Goal: Task Accomplishment & Management: Use online tool/utility

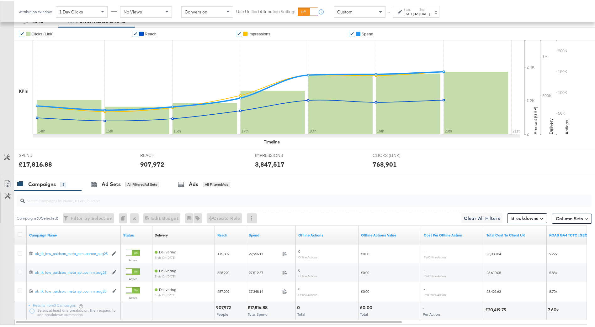
scroll to position [163, 0]
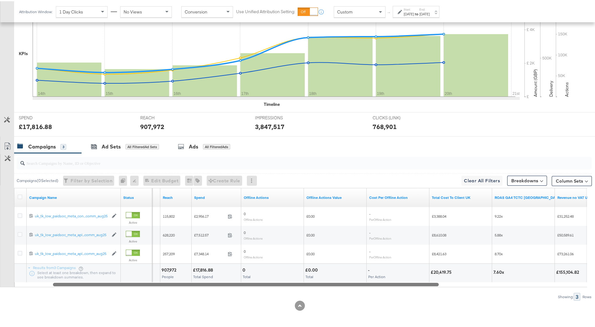
drag, startPoint x: 386, startPoint y: 282, endPoint x: 436, endPoint y: 277, distance: 50.2
click at [436, 277] on div "Campaign Name Status Delivery Sorting Unavailable Reach Spend Offline Actions O…" at bounding box center [300, 236] width 573 height 99
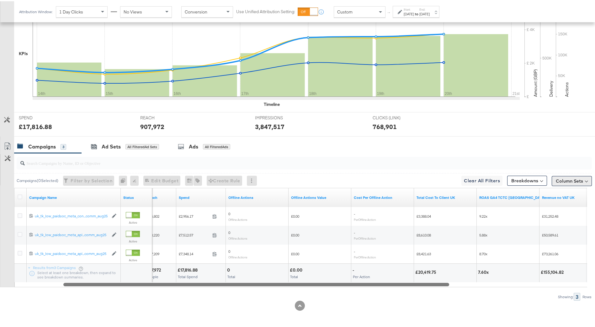
click at [575, 183] on button "Column Sets" at bounding box center [572, 180] width 40 height 10
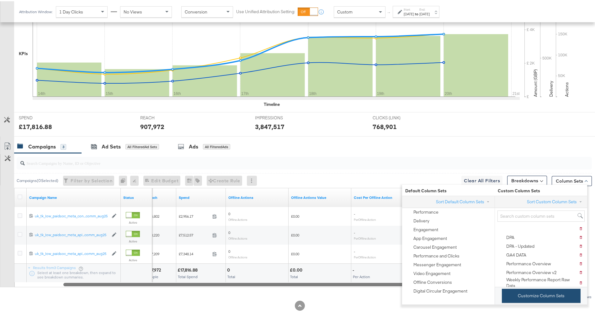
click at [550, 295] on button "Customize Column Sets" at bounding box center [541, 295] width 79 height 14
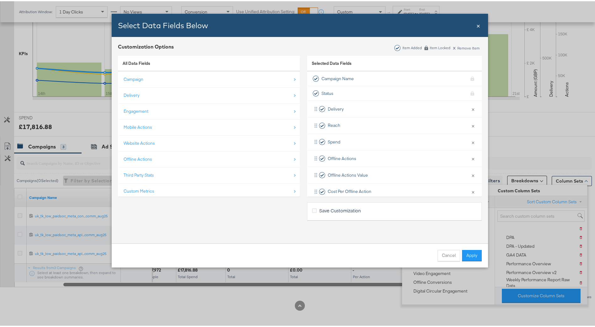
click at [160, 174] on div "Third Party Stats" at bounding box center [210, 174] width 172 height 13
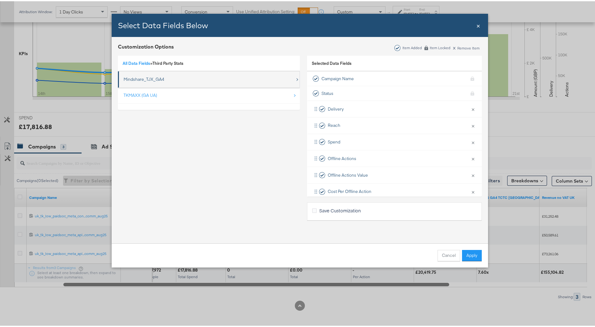
click at [146, 82] on div "Mindshare_TJX_GA4" at bounding box center [210, 78] width 172 height 13
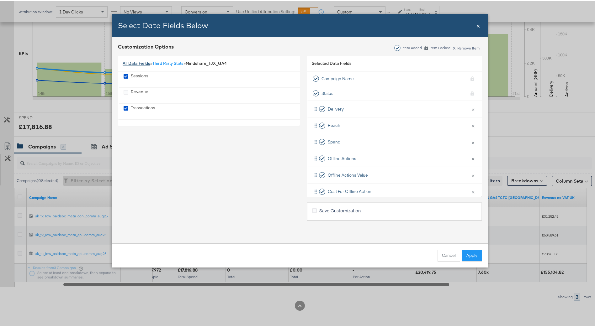
click at [132, 62] on link "All Data Fields" at bounding box center [137, 62] width 28 height 6
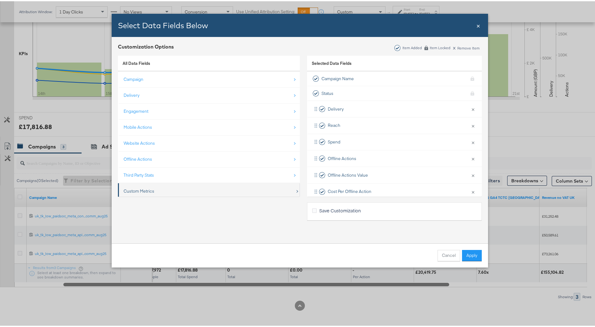
click at [154, 189] on div "Custom Metrics" at bounding box center [210, 190] width 172 height 13
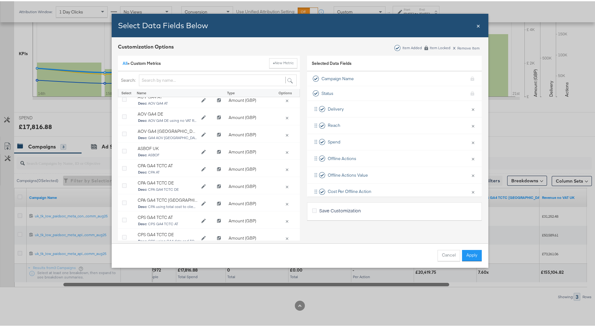
scroll to position [0, 0]
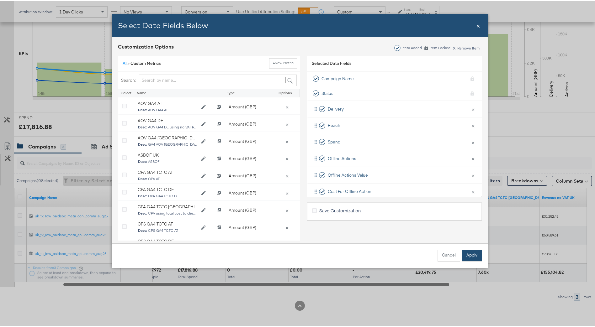
click at [462, 258] on button "Apply" at bounding box center [472, 254] width 20 height 11
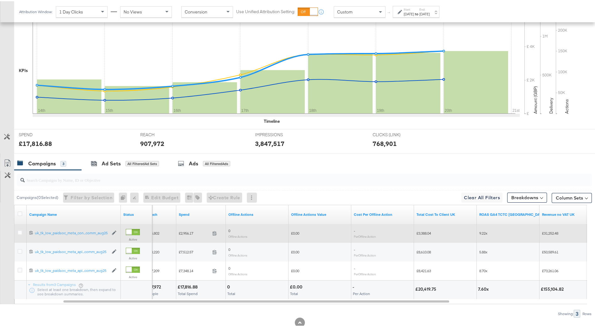
scroll to position [163, 0]
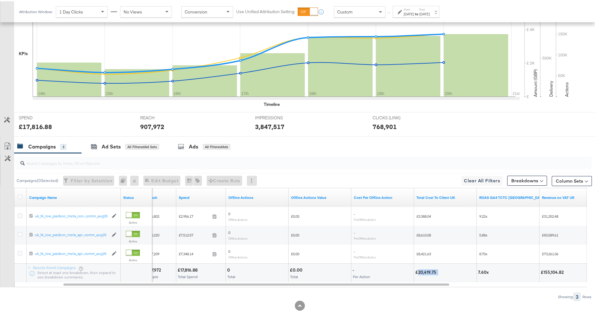
drag, startPoint x: 418, startPoint y: 270, endPoint x: 441, endPoint y: 273, distance: 23.1
click at [441, 273] on div "£20,419.75" at bounding box center [445, 272] width 60 height 6
drag, startPoint x: 441, startPoint y: 273, endPoint x: 429, endPoint y: 271, distance: 12.1
copy div "20,419.75"
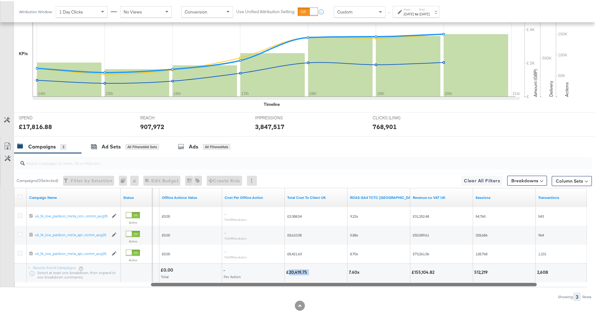
drag, startPoint x: 374, startPoint y: 284, endPoint x: 465, endPoint y: 286, distance: 91.0
click at [463, 286] on div "Campaigns ( 0 Selected) Filter by Selection Filter 0 campaigns 0 Rename 0 campa…" at bounding box center [296, 226] width 592 height 148
drag, startPoint x: 474, startPoint y: 272, endPoint x: 481, endPoint y: 270, distance: 7.4
click at [481, 270] on div "512,219" at bounding box center [479, 272] width 15 height 6
drag, startPoint x: 481, startPoint y: 270, endPoint x: 472, endPoint y: 270, distance: 9.1
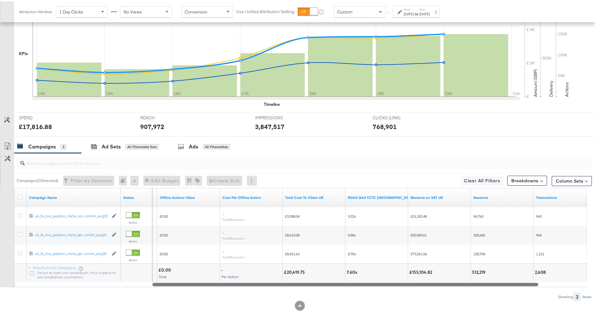
click at [472, 270] on div "512,219" at bounding box center [479, 272] width 15 height 6
drag, startPoint x: 472, startPoint y: 270, endPoint x: 480, endPoint y: 270, distance: 7.8
click at [480, 270] on div "512,219" at bounding box center [479, 272] width 15 height 6
copy div "512,219"
drag, startPoint x: 410, startPoint y: 273, endPoint x: 433, endPoint y: 272, distance: 23.2
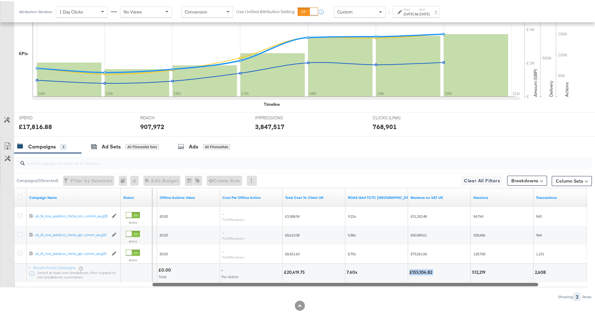
click at [433, 272] on div "£155,104.82" at bounding box center [421, 272] width 25 height 6
drag, startPoint x: 433, startPoint y: 272, endPoint x: 427, endPoint y: 272, distance: 6.3
copy div "£155,104.82"
drag, startPoint x: 533, startPoint y: 272, endPoint x: 552, endPoint y: 270, distance: 18.6
click at [552, 270] on div "0 Total £0.00 Total - Per Action £20,419.75 7.60x £155,104.82 512,219 2,608" at bounding box center [305, 272] width 708 height 19
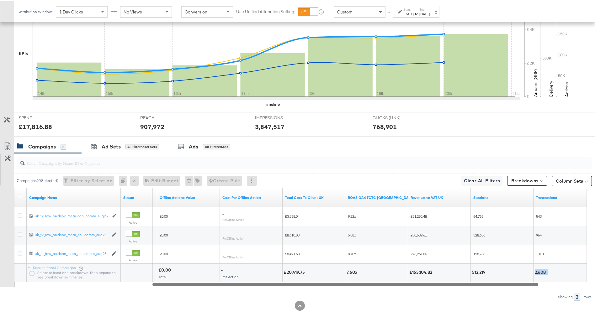
drag, startPoint x: 552, startPoint y: 270, endPoint x: 537, endPoint y: 271, distance: 15.1
copy div "2,608"
